Goal: Task Accomplishment & Management: Use online tool/utility

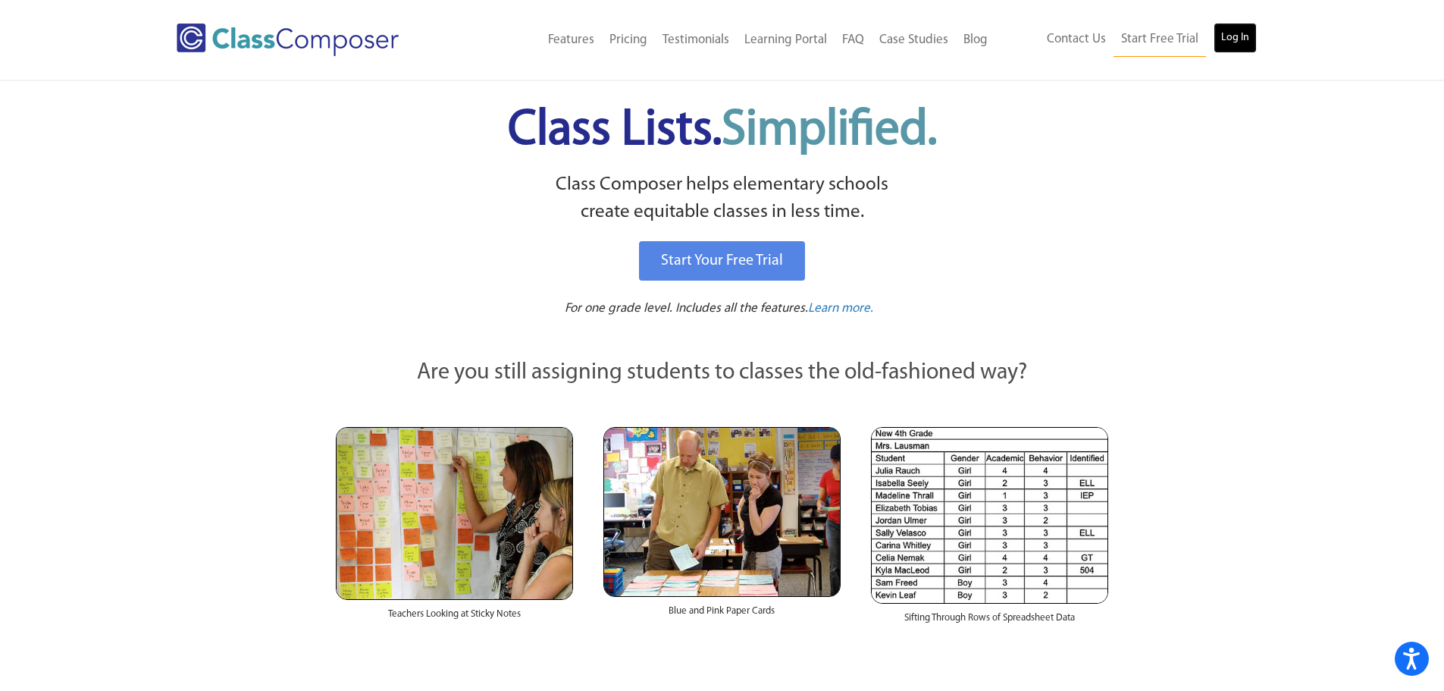
click at [1246, 25] on link "Log In" at bounding box center [1235, 38] width 43 height 30
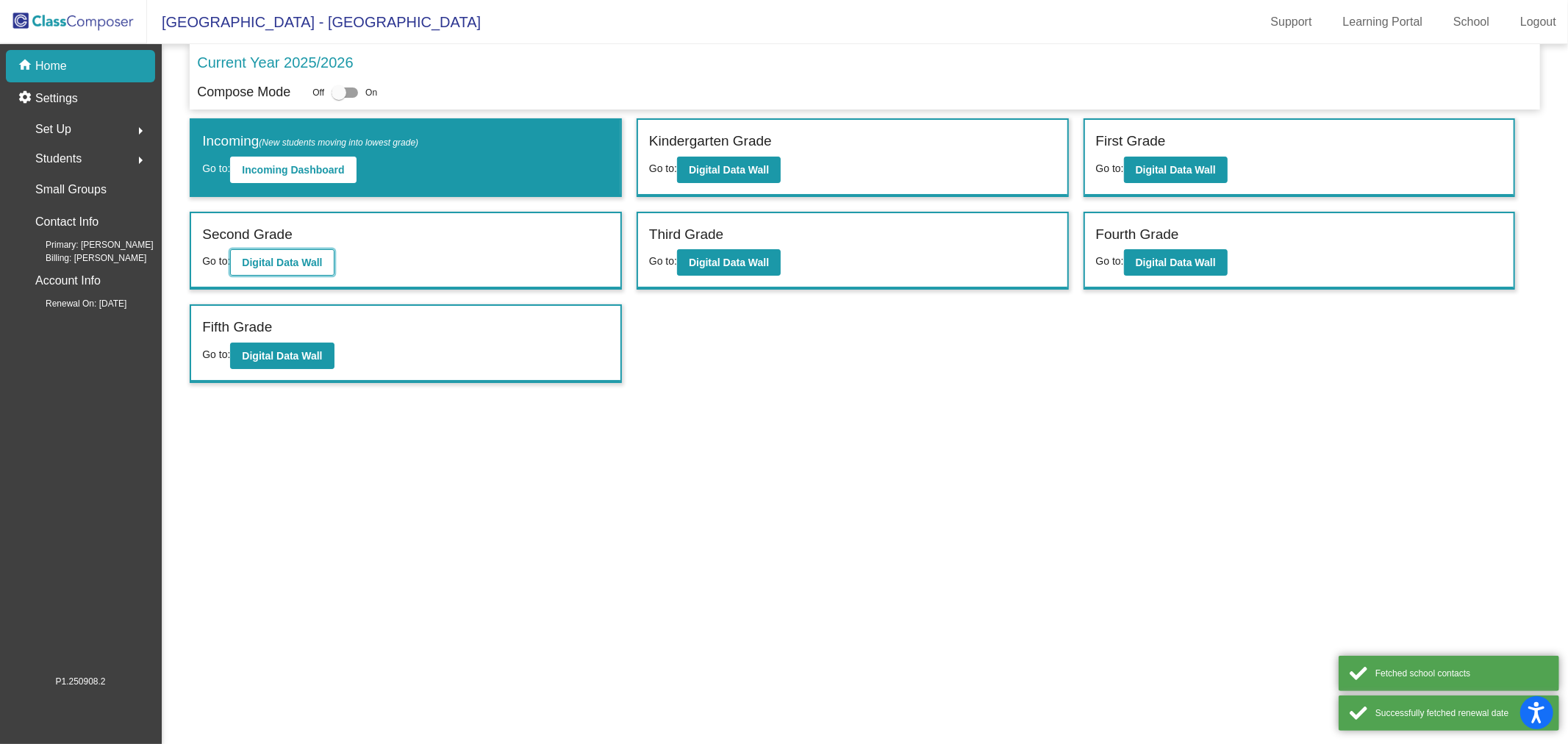
click at [311, 249] on button "Digital Data Wall" at bounding box center [281, 262] width 104 height 26
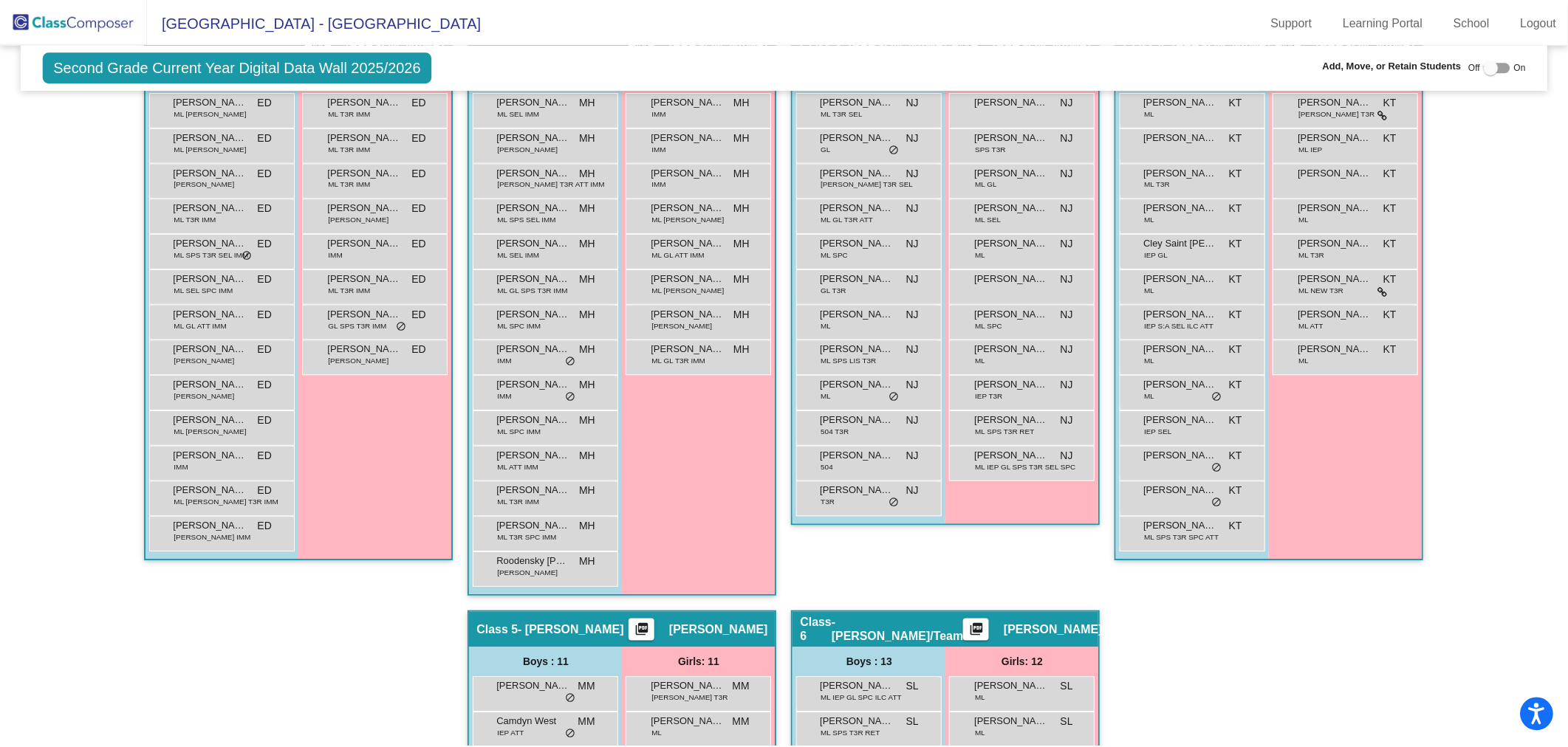
scroll to position [234, 0]
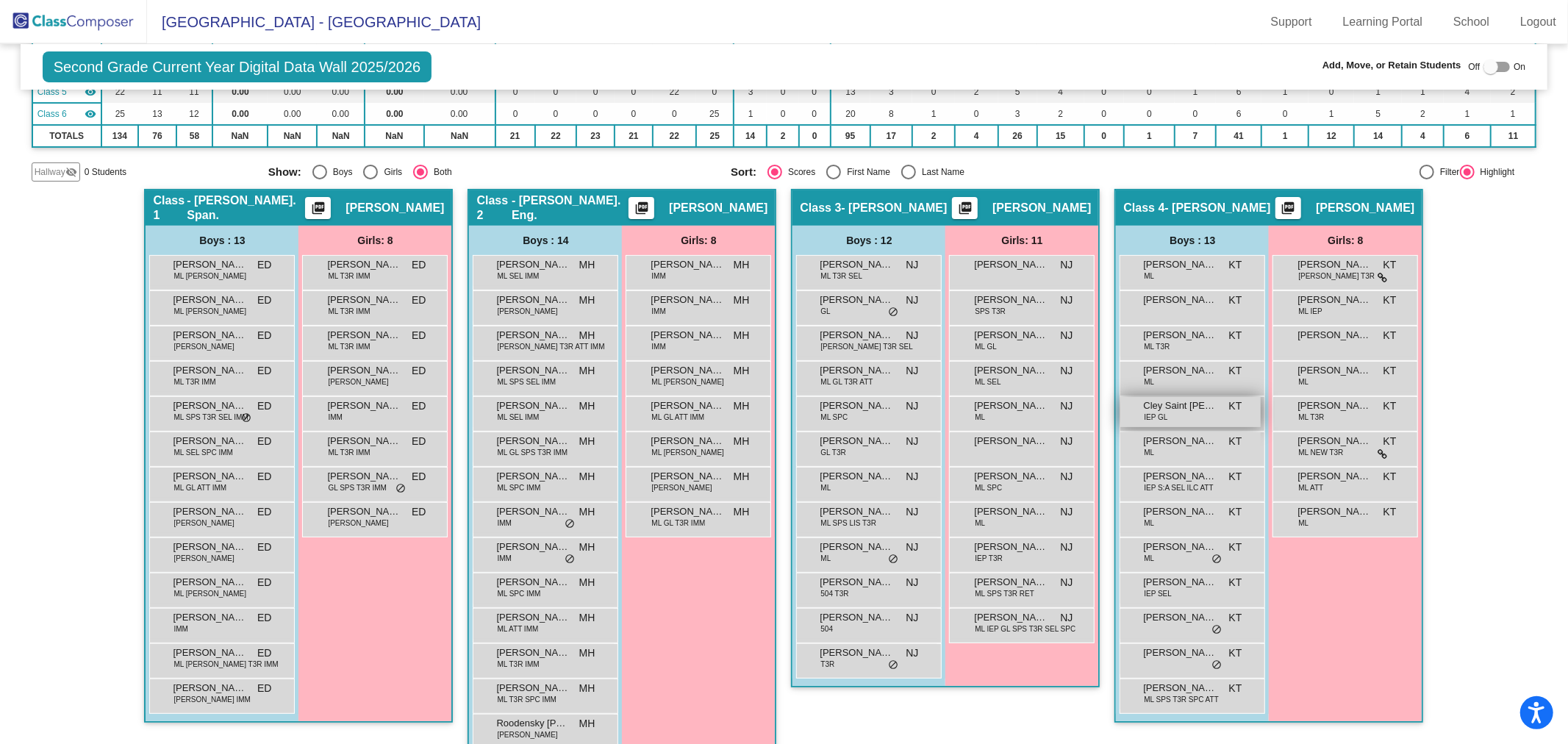
click at [1181, 405] on span "Cley Saint Jean" at bounding box center [1180, 405] width 74 height 15
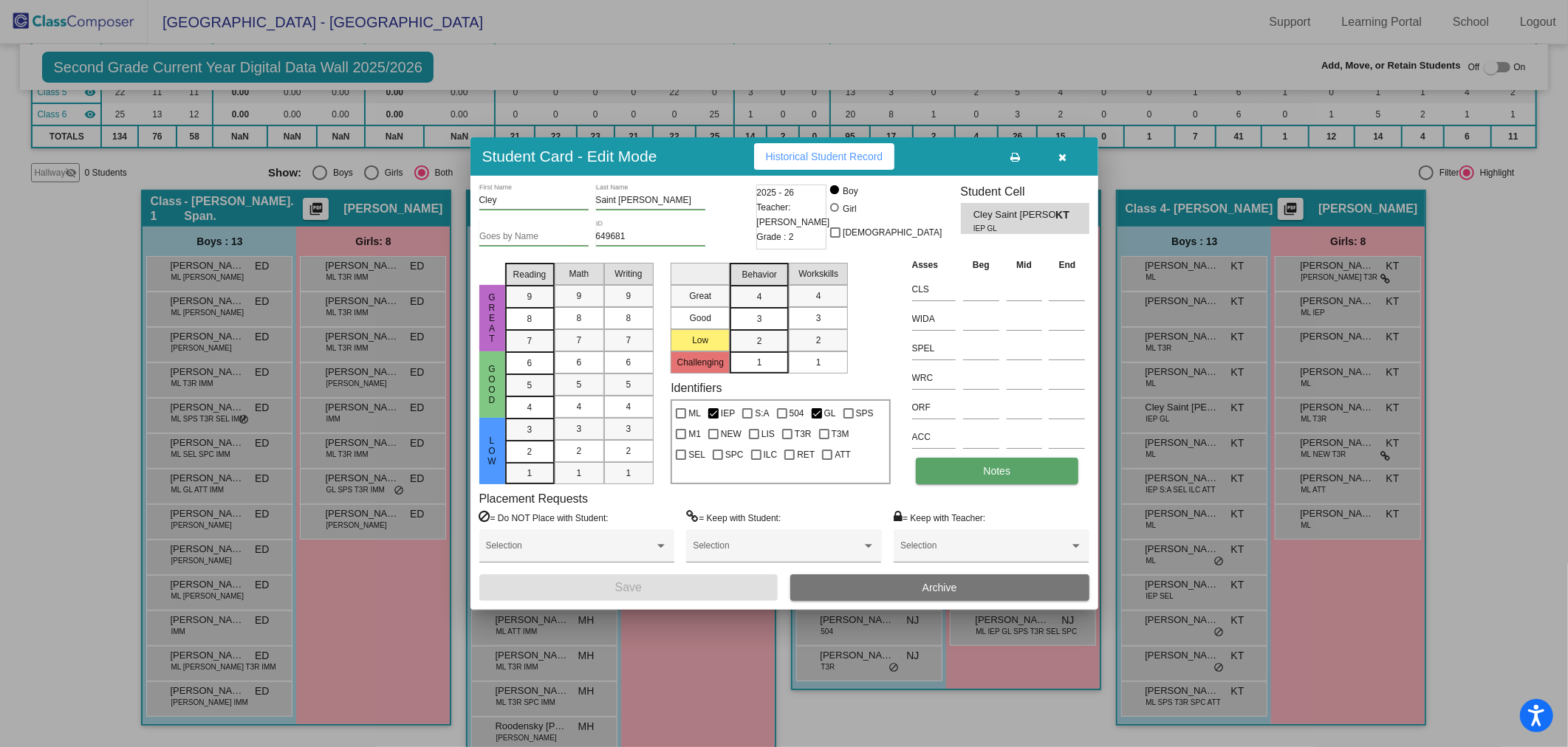
click at [991, 481] on button "Notes" at bounding box center [997, 470] width 163 height 26
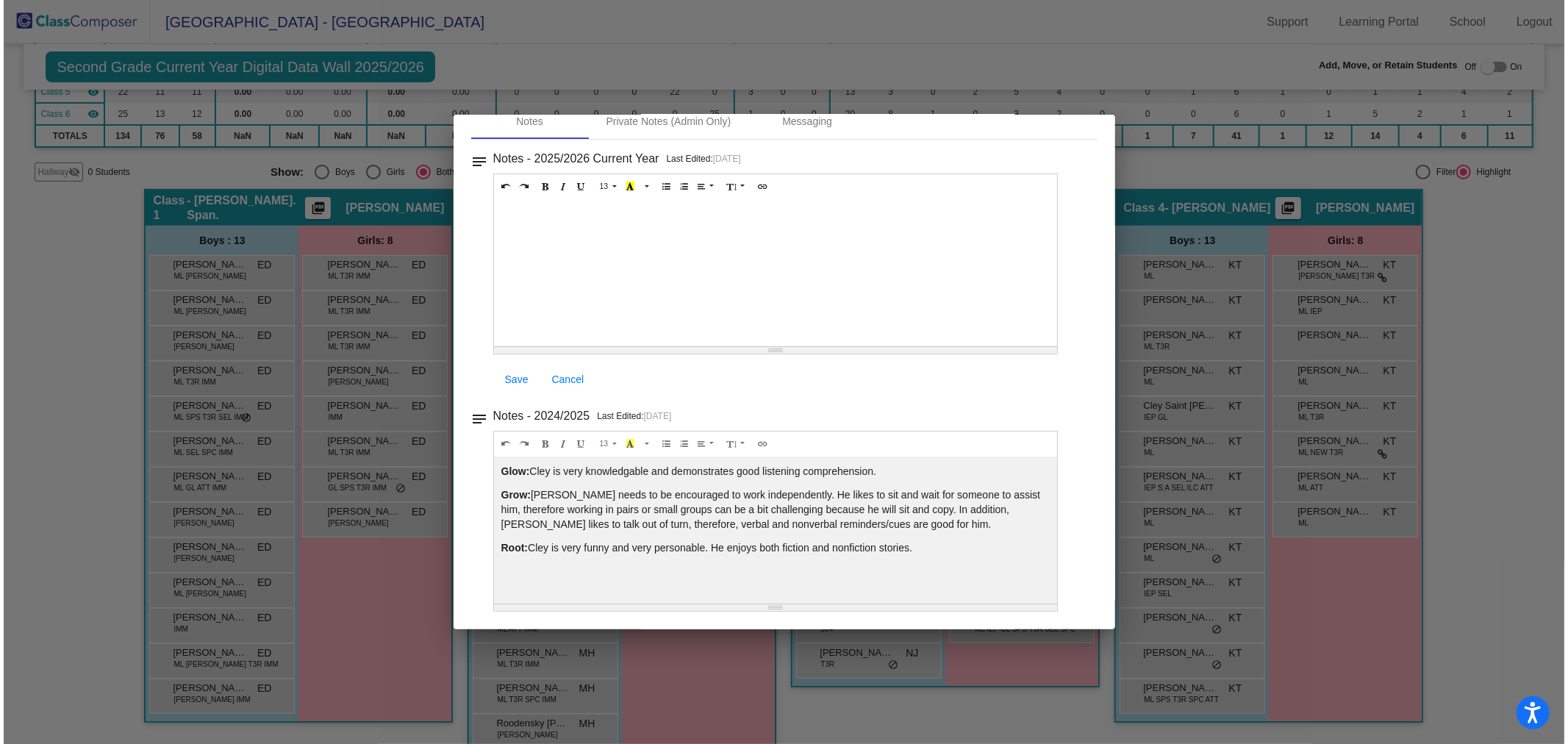
scroll to position [0, 0]
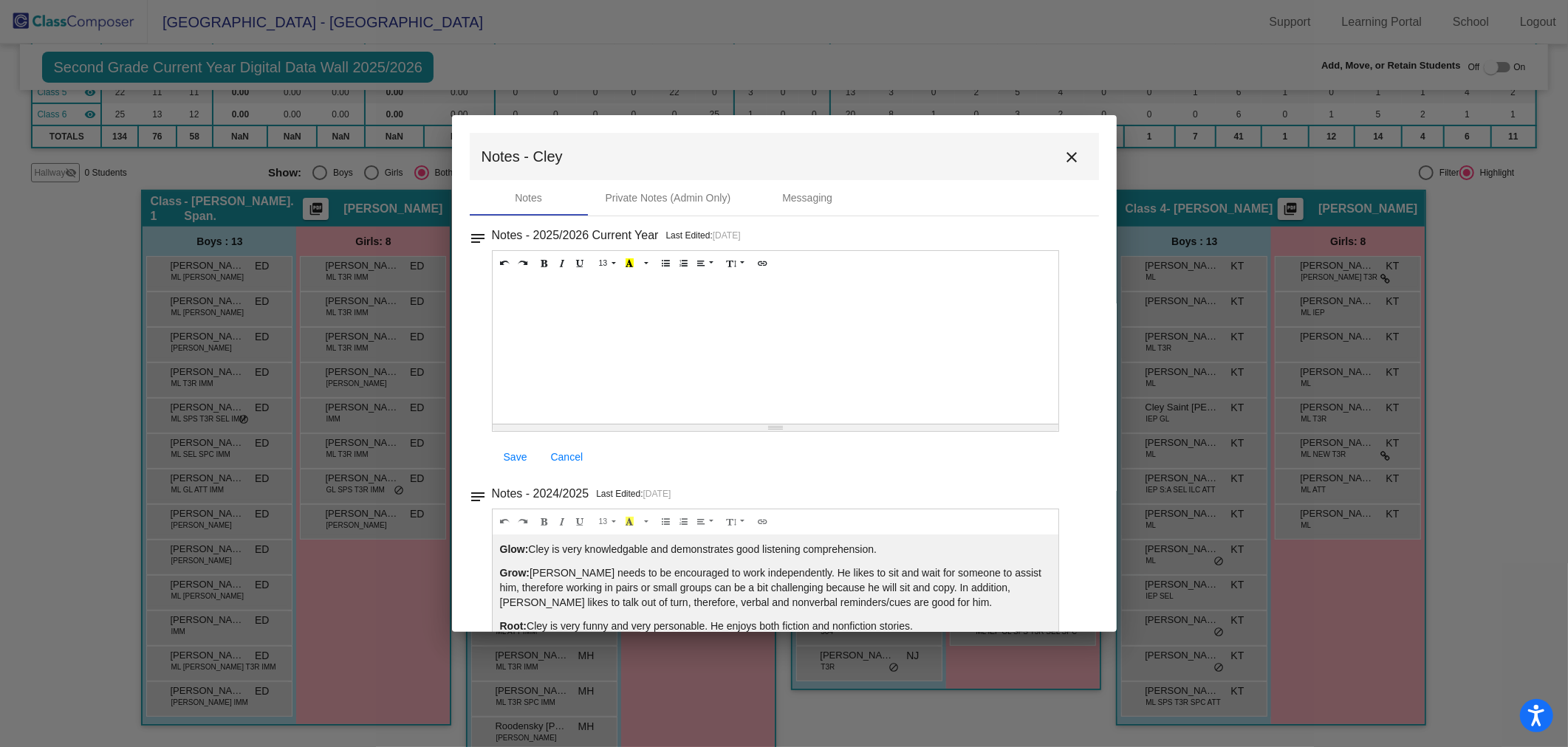
click at [1064, 149] on mat-icon "close" at bounding box center [1073, 157] width 18 height 18
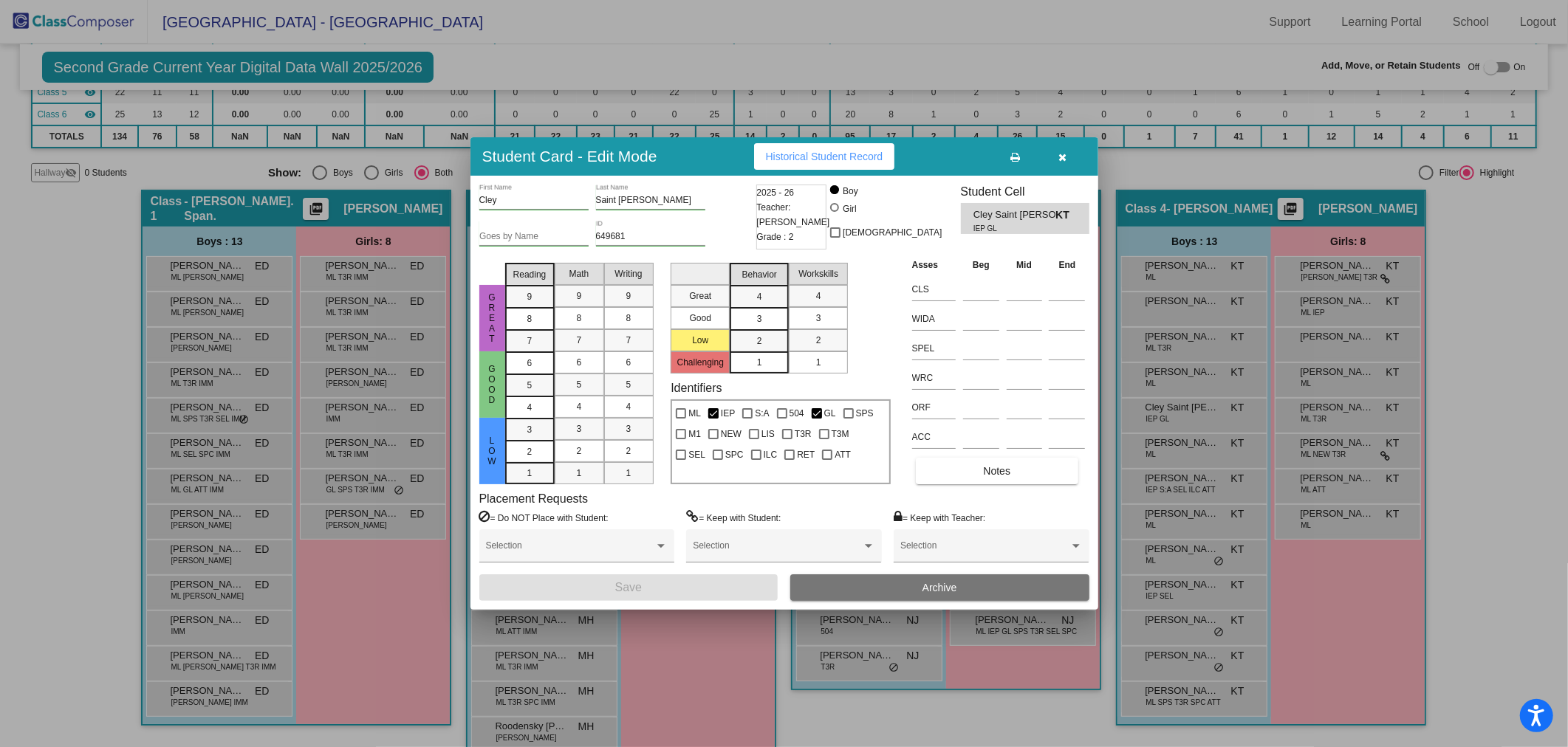
click at [1064, 164] on button "button" at bounding box center [1063, 156] width 48 height 26
